Goal: Task Accomplishment & Management: Complete application form

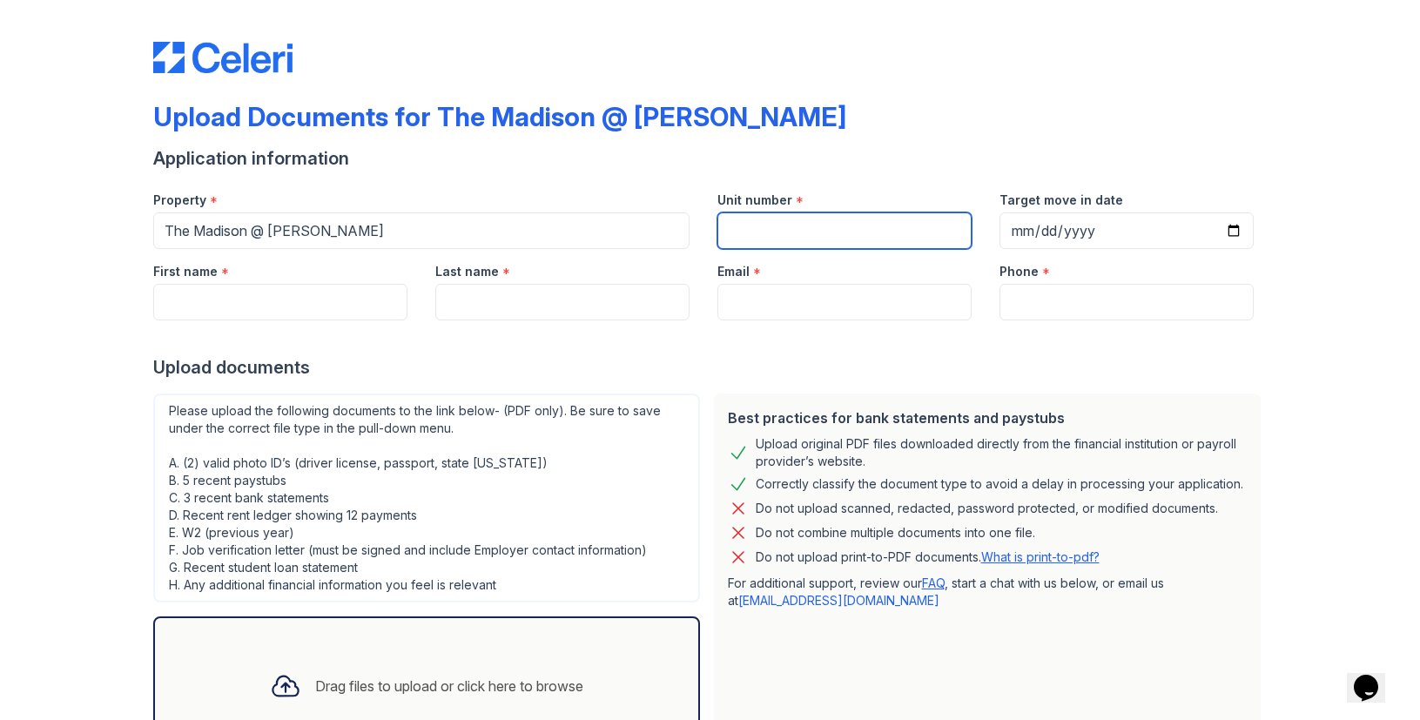
click at [815, 235] on input "Unit number" at bounding box center [844, 230] width 254 height 37
type input "%F"
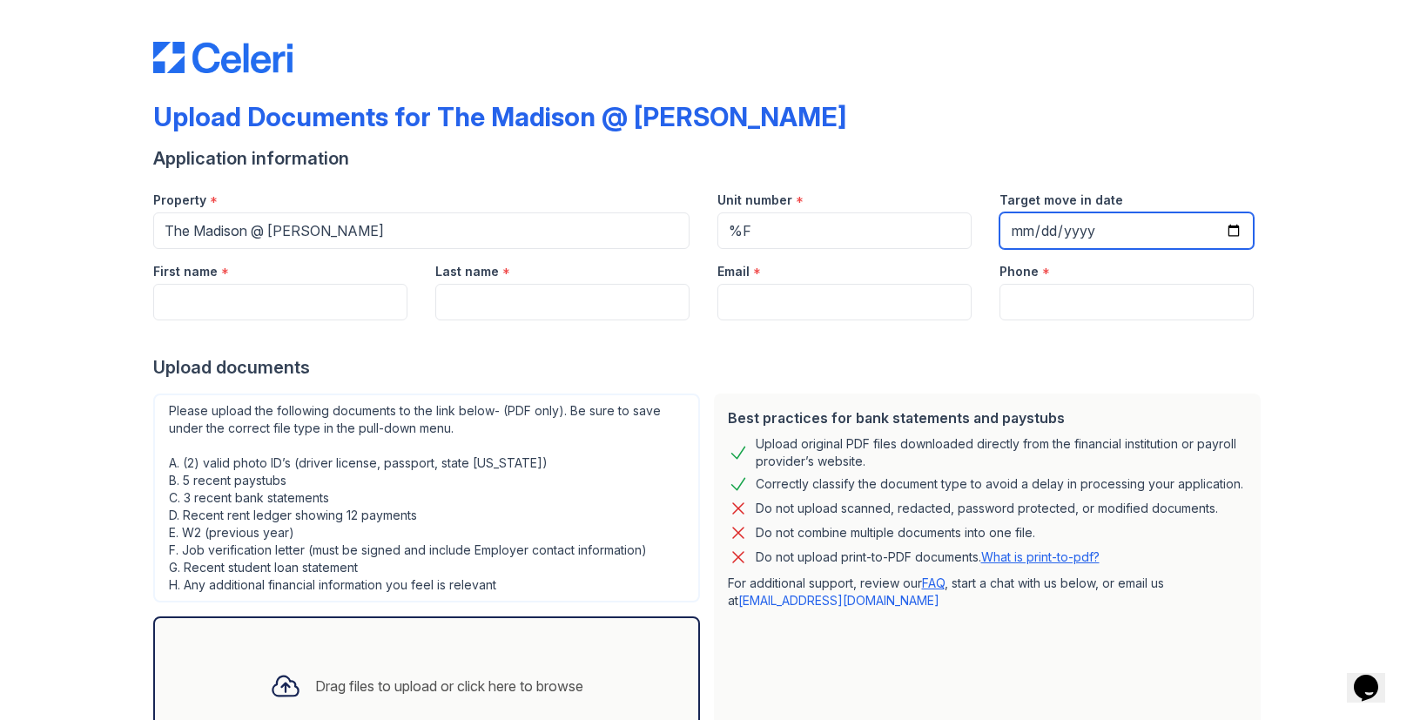
click at [1224, 234] on input "Target move in date" at bounding box center [1126, 230] width 254 height 37
type input "[DATE]"
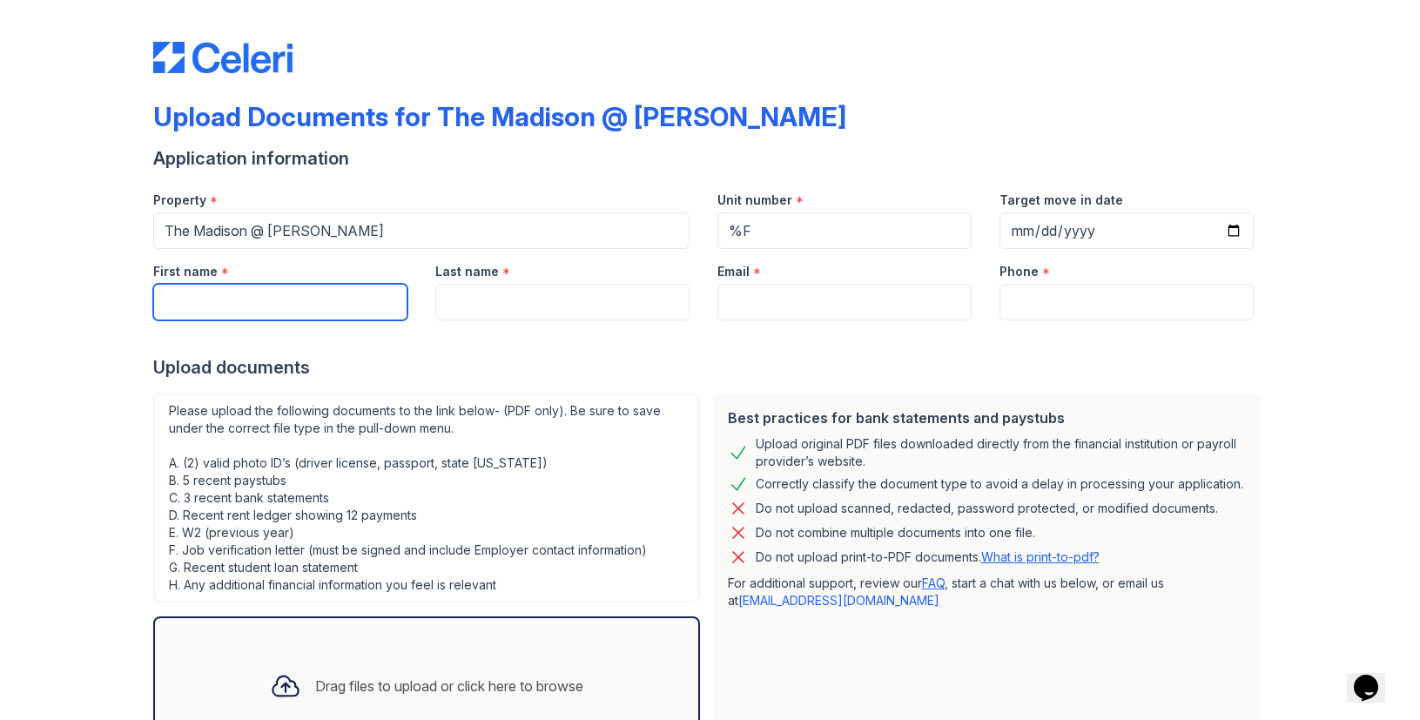
click at [305, 304] on input "First name" at bounding box center [280, 302] width 254 height 37
type input "[PERSON_NAME]"
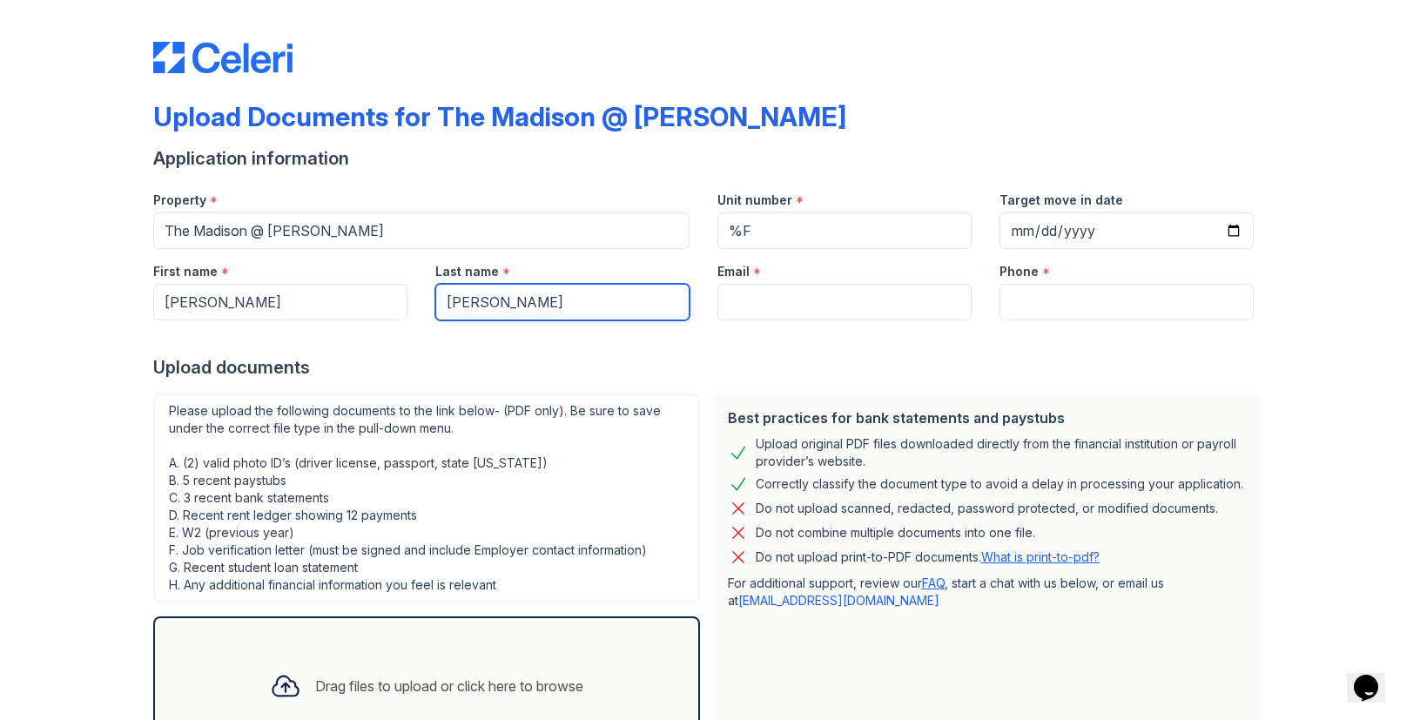
type input "[PERSON_NAME]"
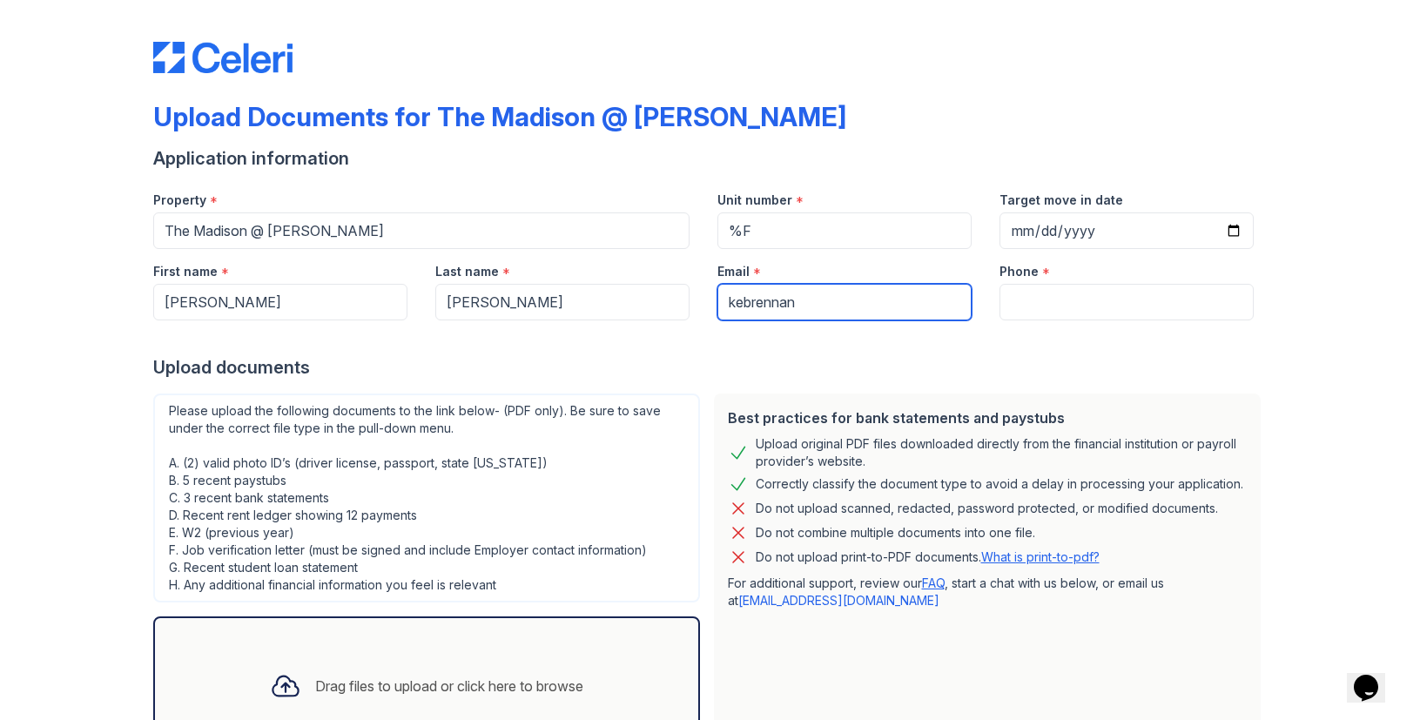
type input "[EMAIL_ADDRESS][DOMAIN_NAME]"
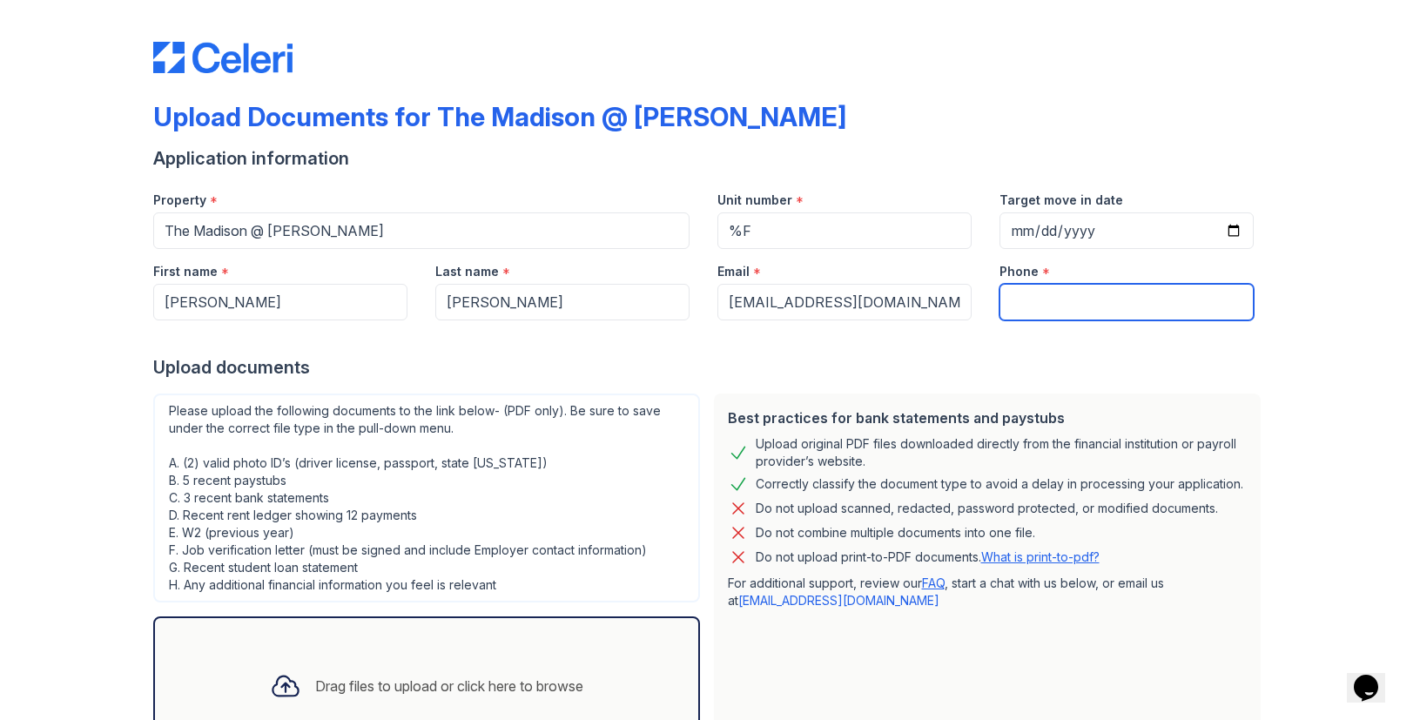
type input "4142322144"
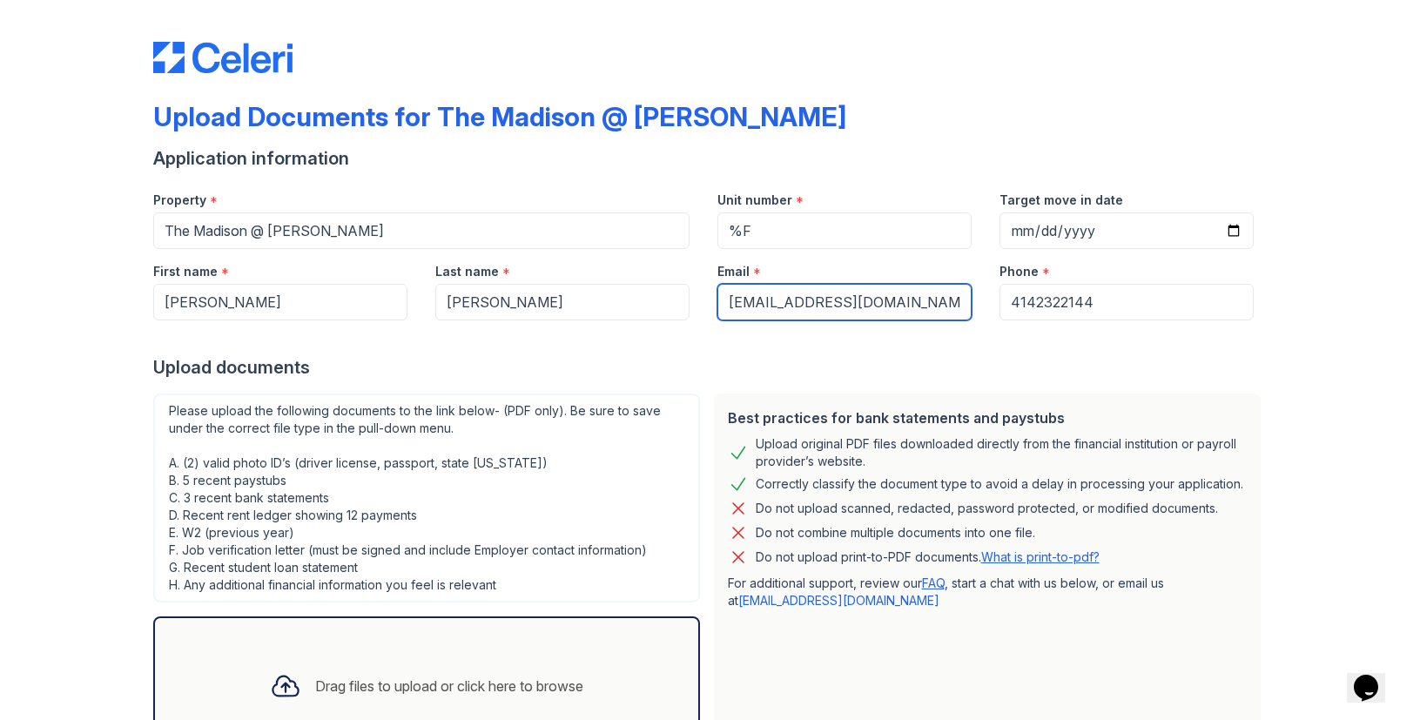
scroll to position [144, 0]
